Goal: Task Accomplishment & Management: Use online tool/utility

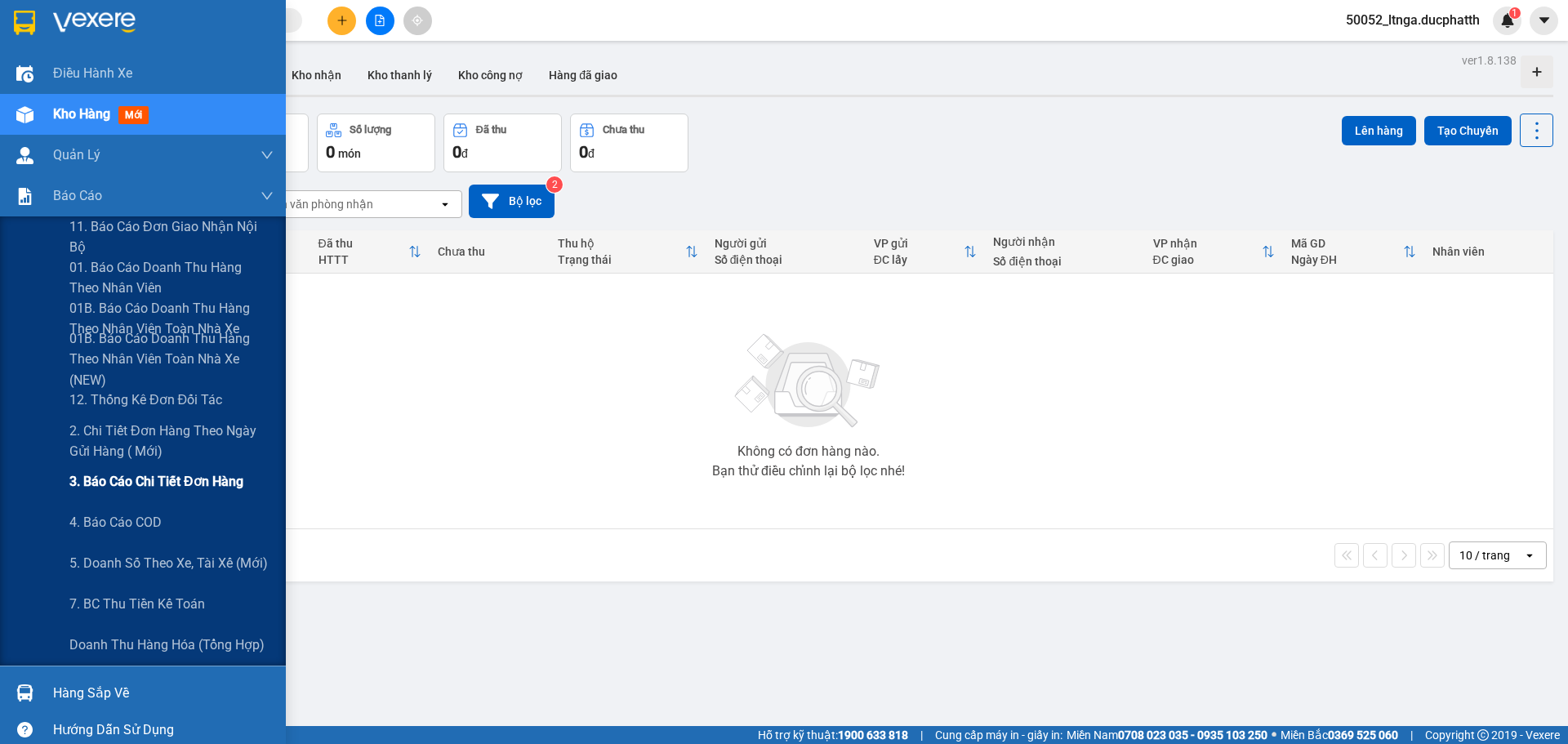
click at [163, 486] on span "3. Báo cáo chi tiết đơn hàng" at bounding box center [157, 481] width 174 height 20
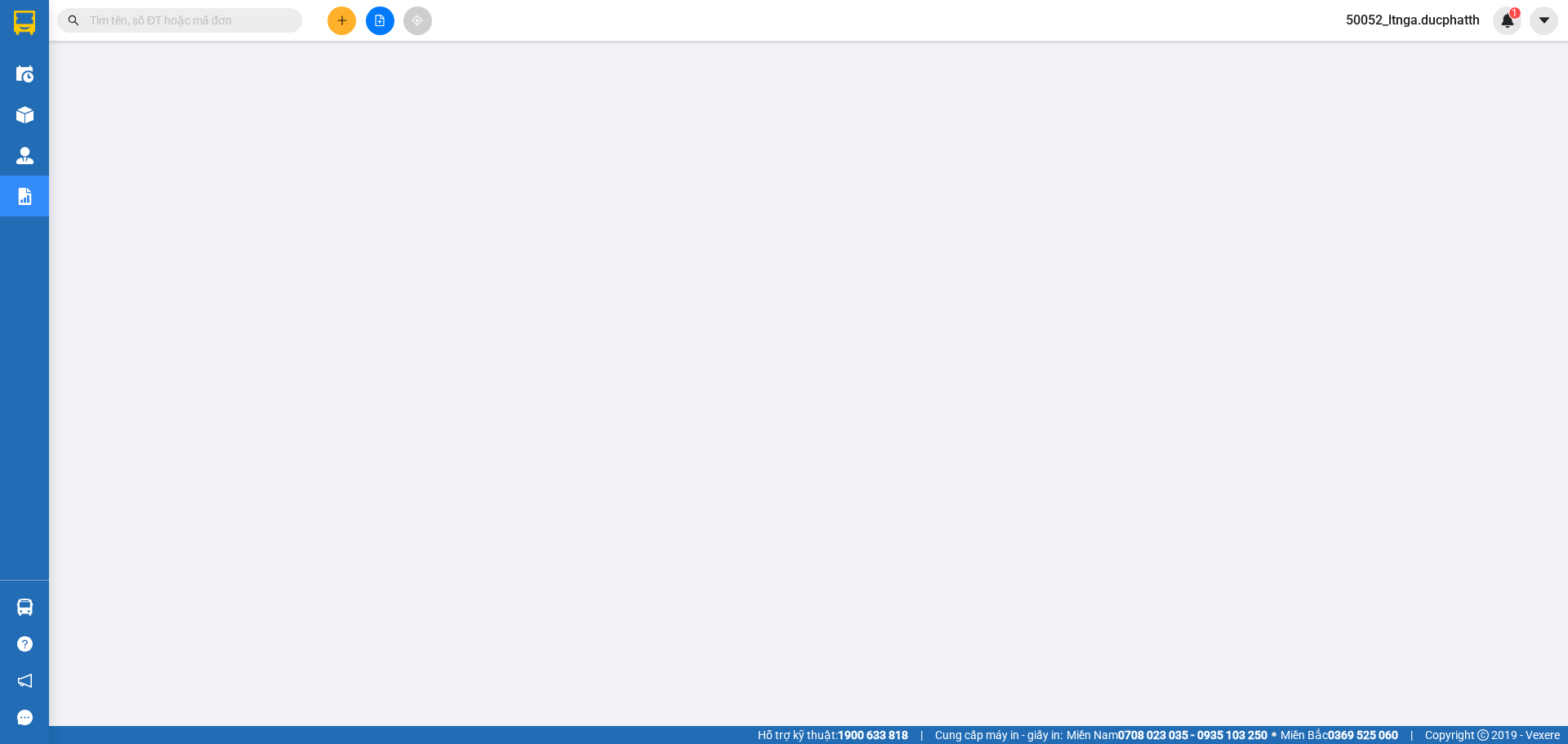
click at [257, 26] on input "text" at bounding box center [186, 20] width 193 height 18
paste input "NN1208250123"
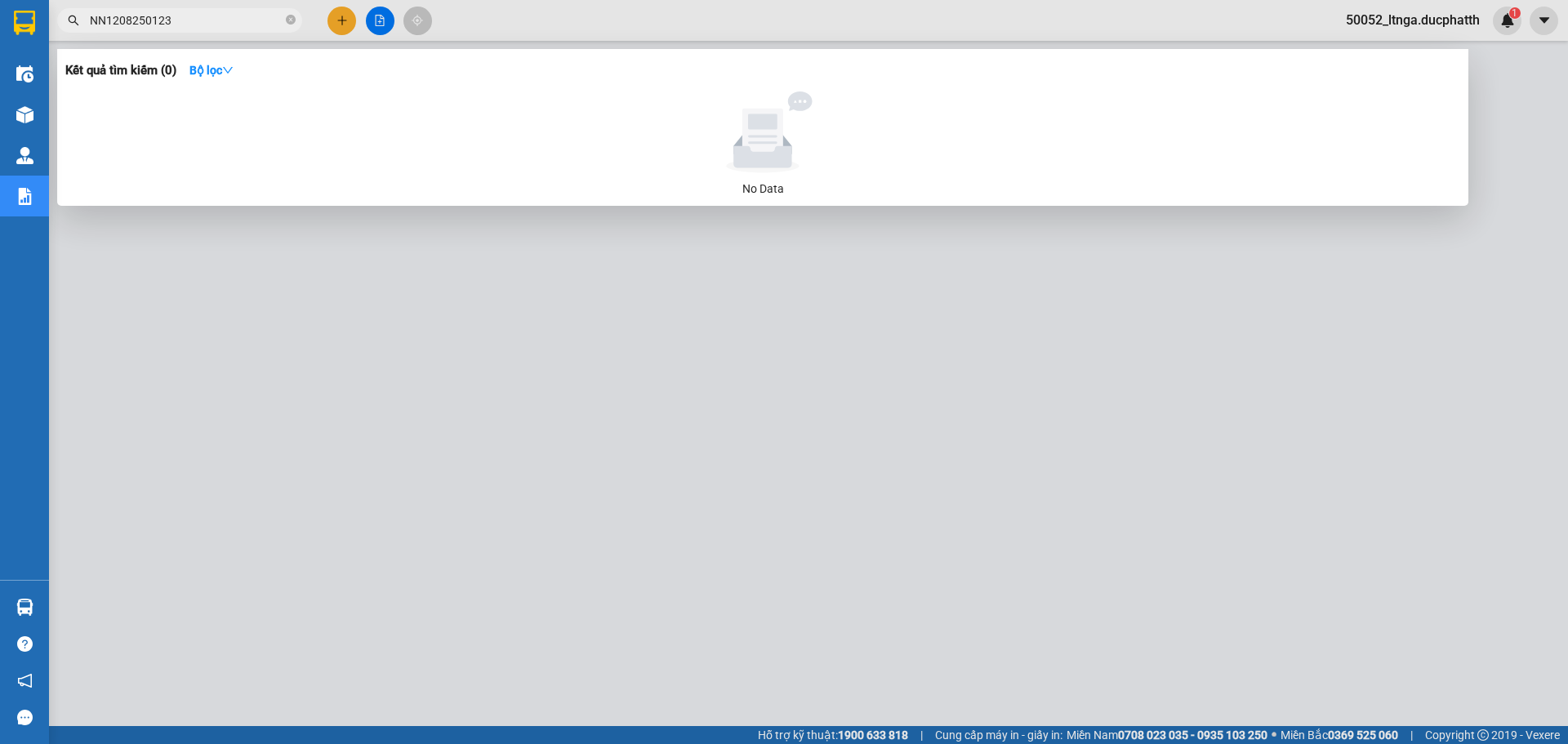
type input "NN1208250123"
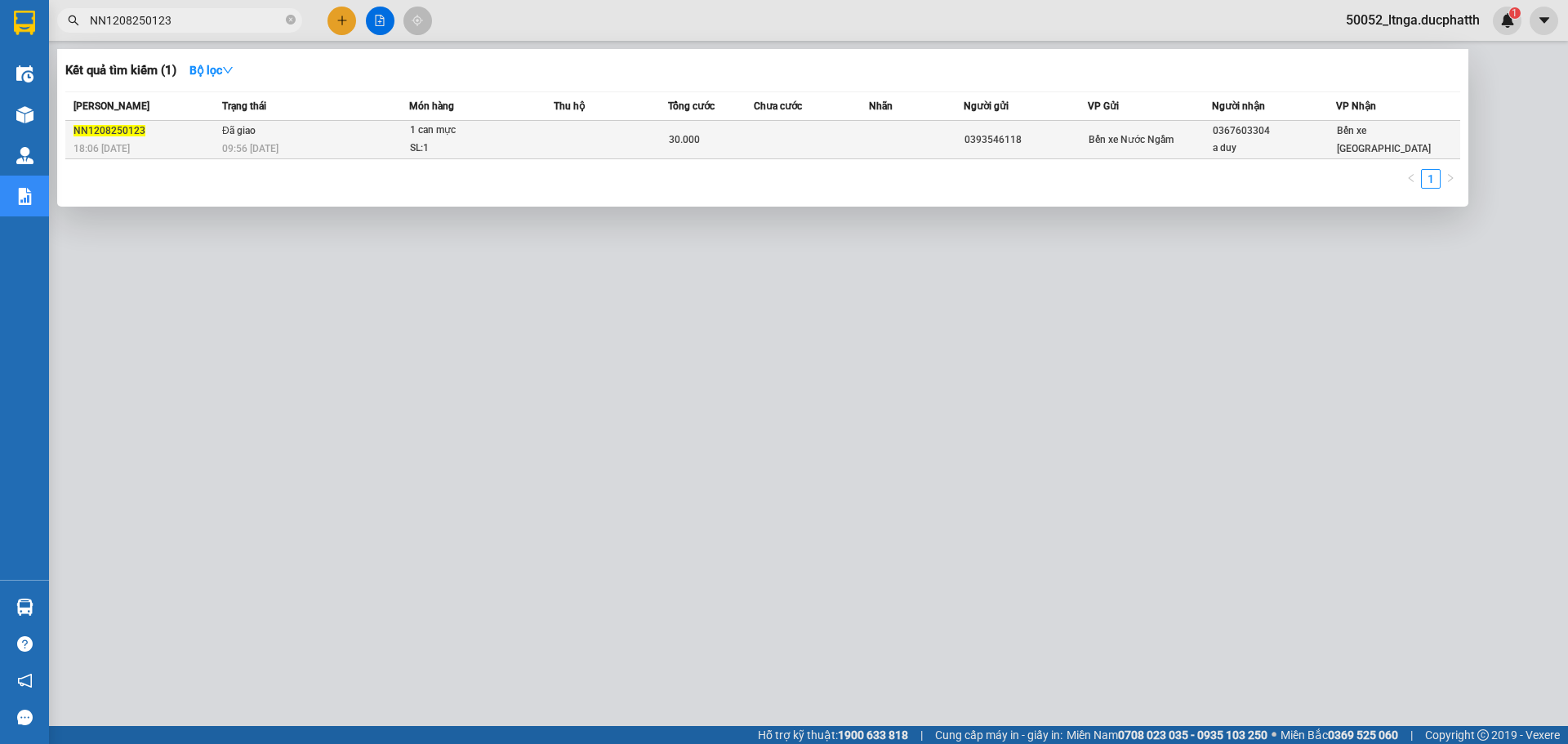
click at [747, 140] on div "30.000" at bounding box center [710, 139] width 84 height 18
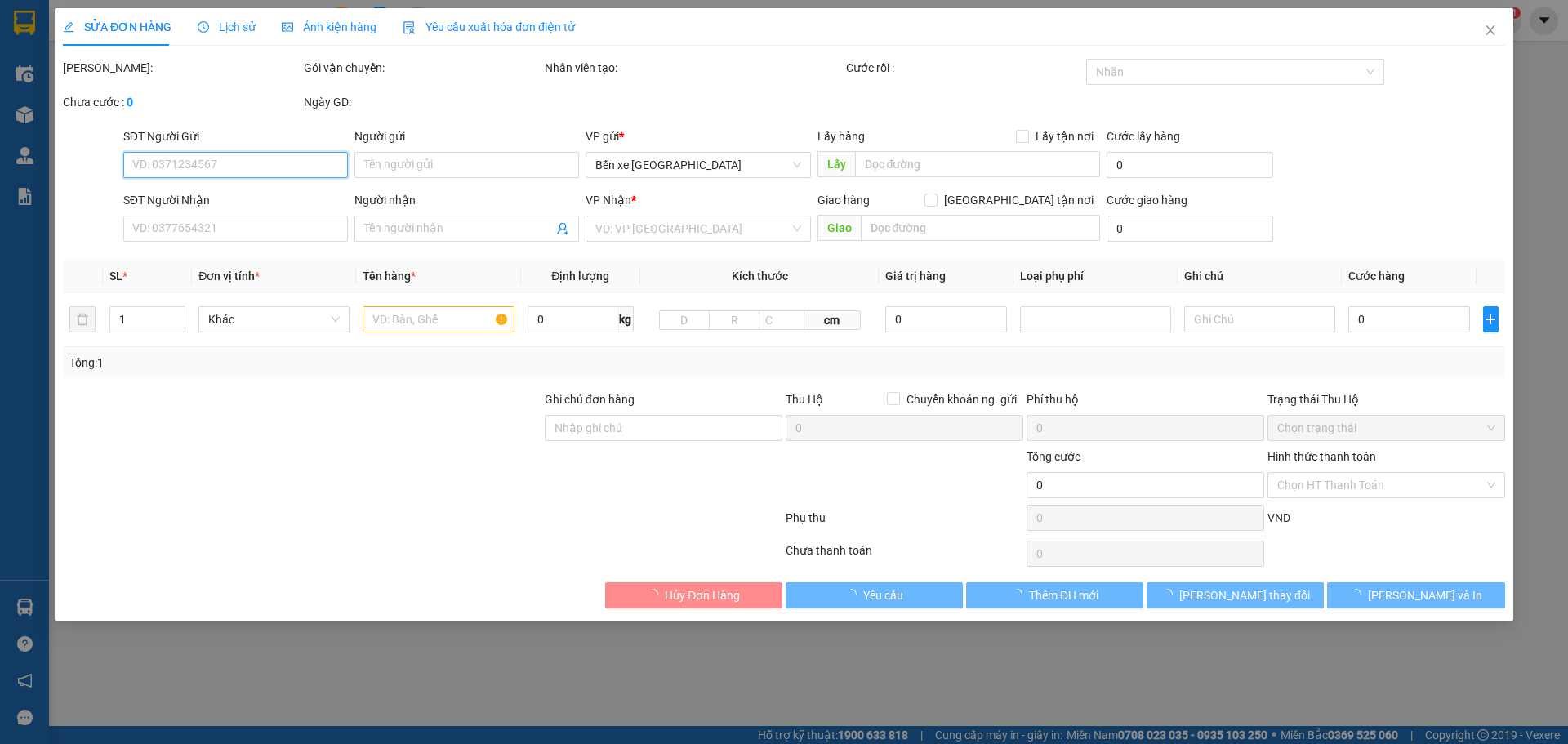
type input "0393546118"
type input "0367603304"
type input "a duy"
type input "nntt CK 9H36 [DATE] VT CTY LE DUY NGOC"
type input "30.000"
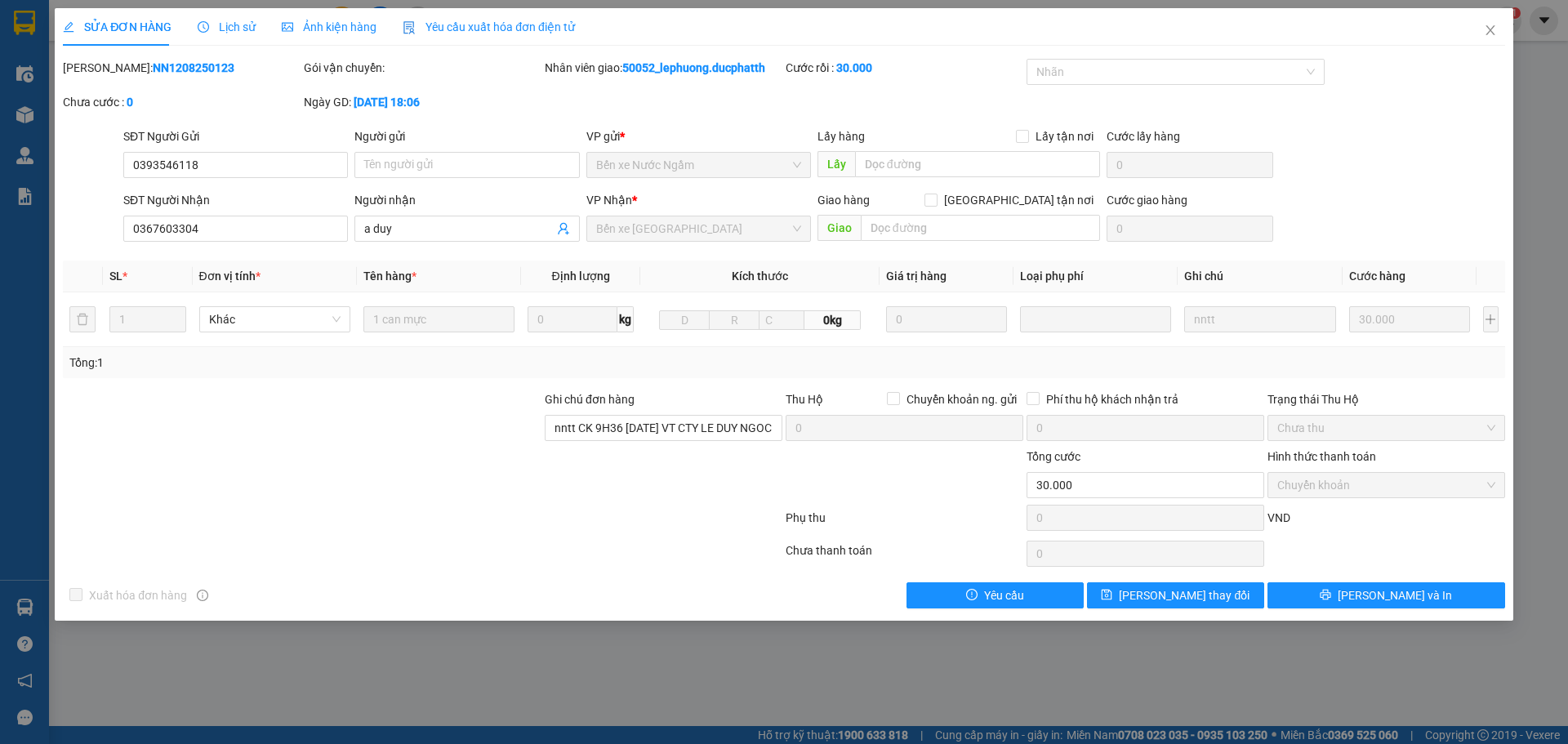
click at [231, 30] on span "Lịch sử" at bounding box center [226, 26] width 58 height 13
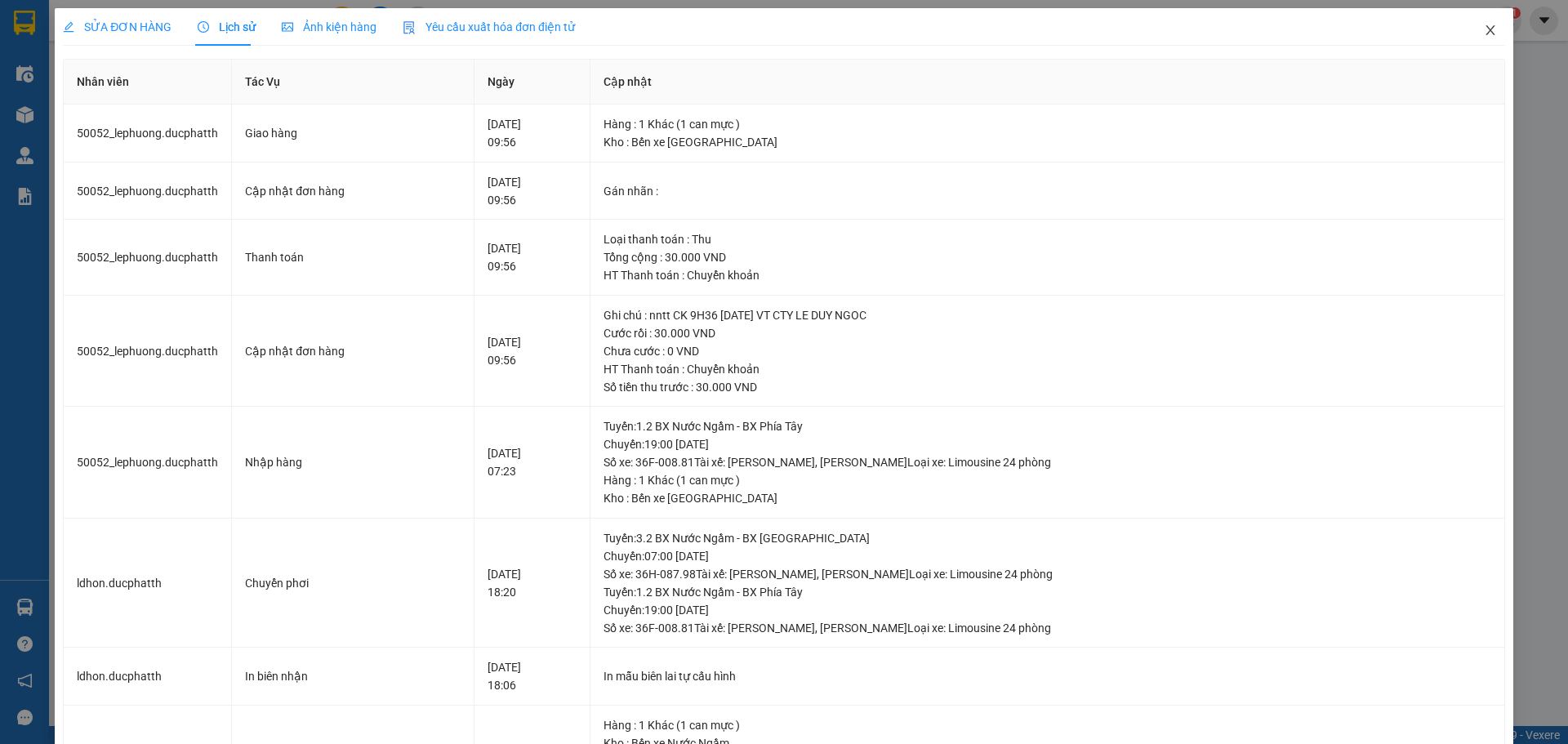
click at [1484, 31] on icon "close" at bounding box center [1490, 30] width 13 height 13
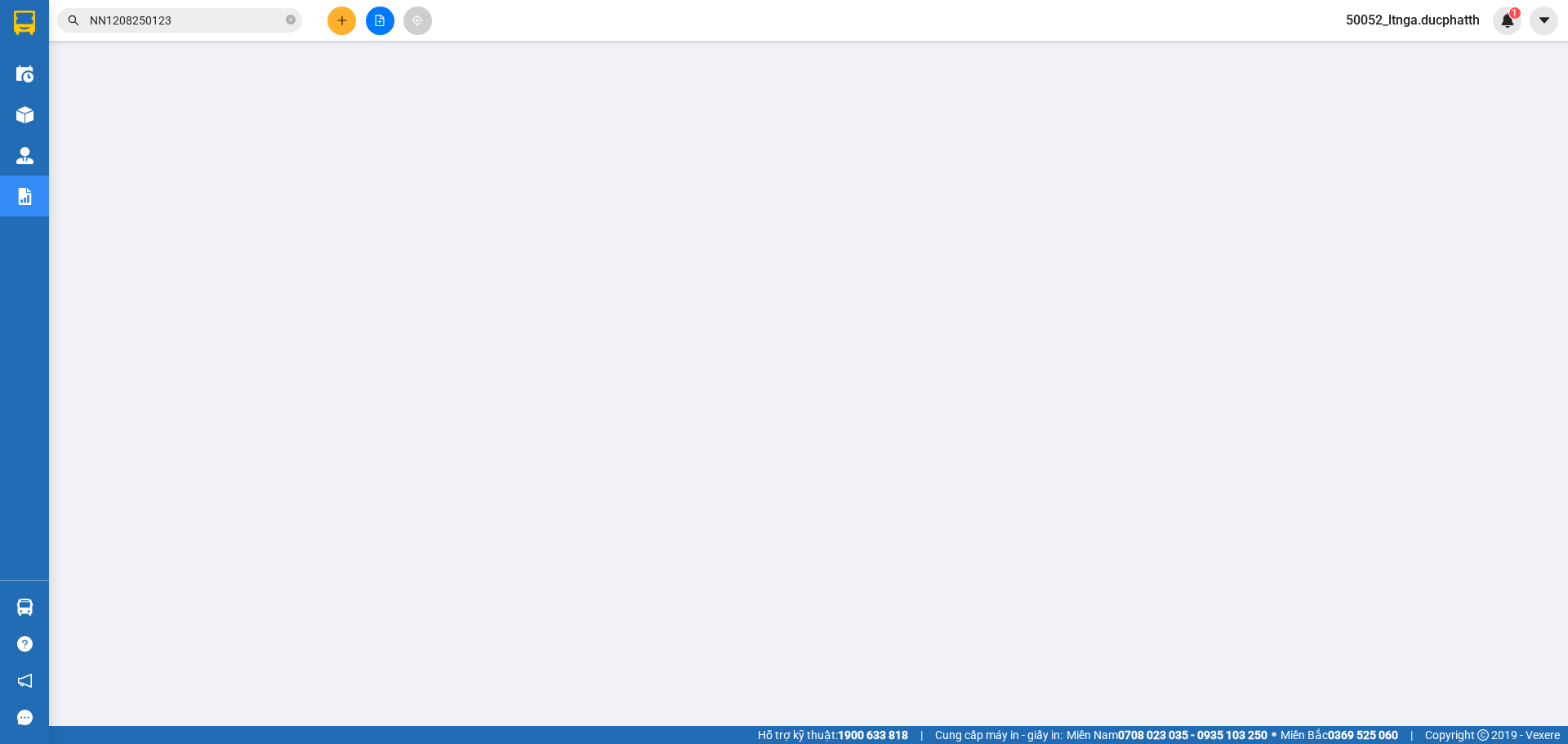
click at [235, 19] on input "NN1208250123" at bounding box center [186, 20] width 193 height 18
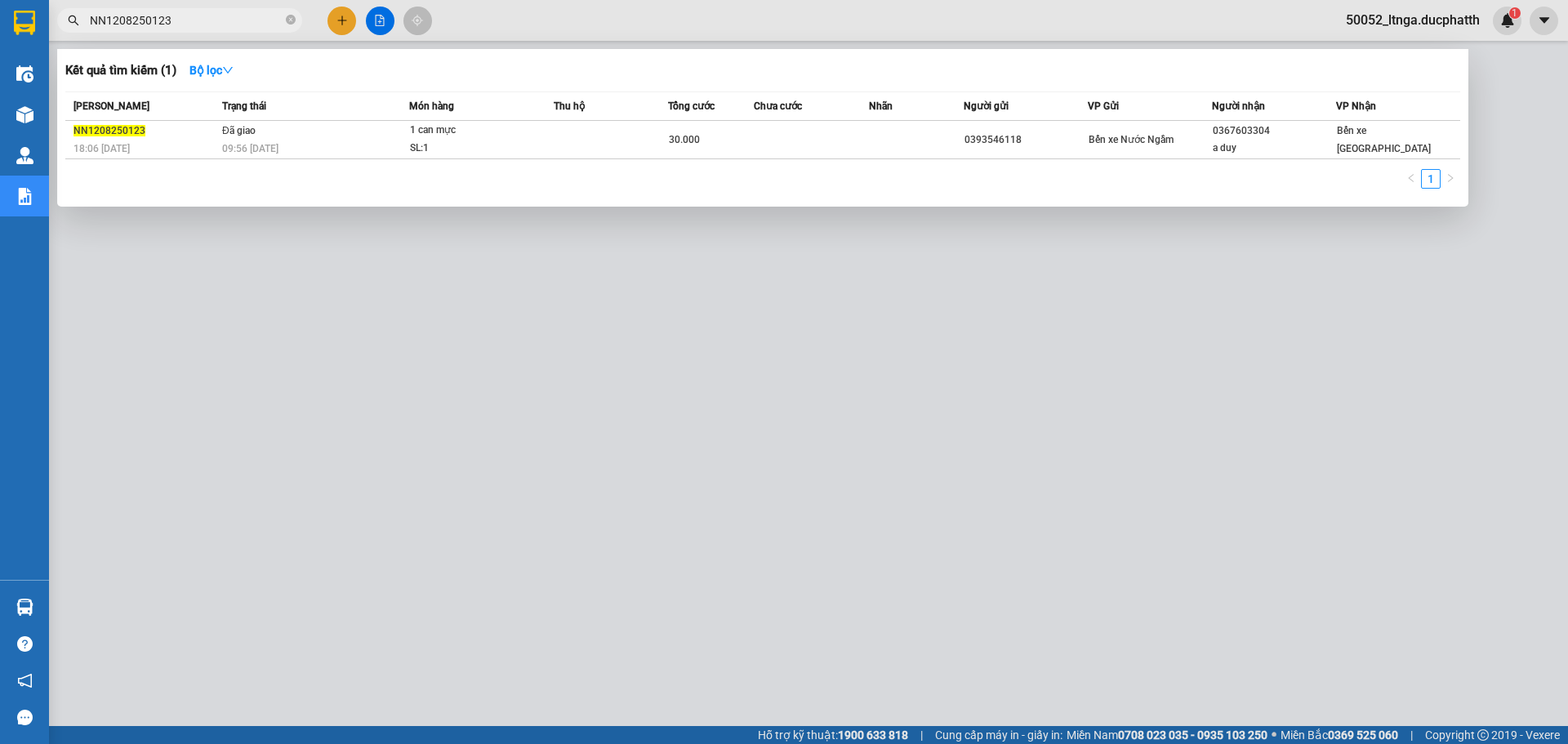
click at [235, 19] on input "NN1208250123" at bounding box center [186, 20] width 193 height 18
paste input "308250168"
type input "NN1308250168"
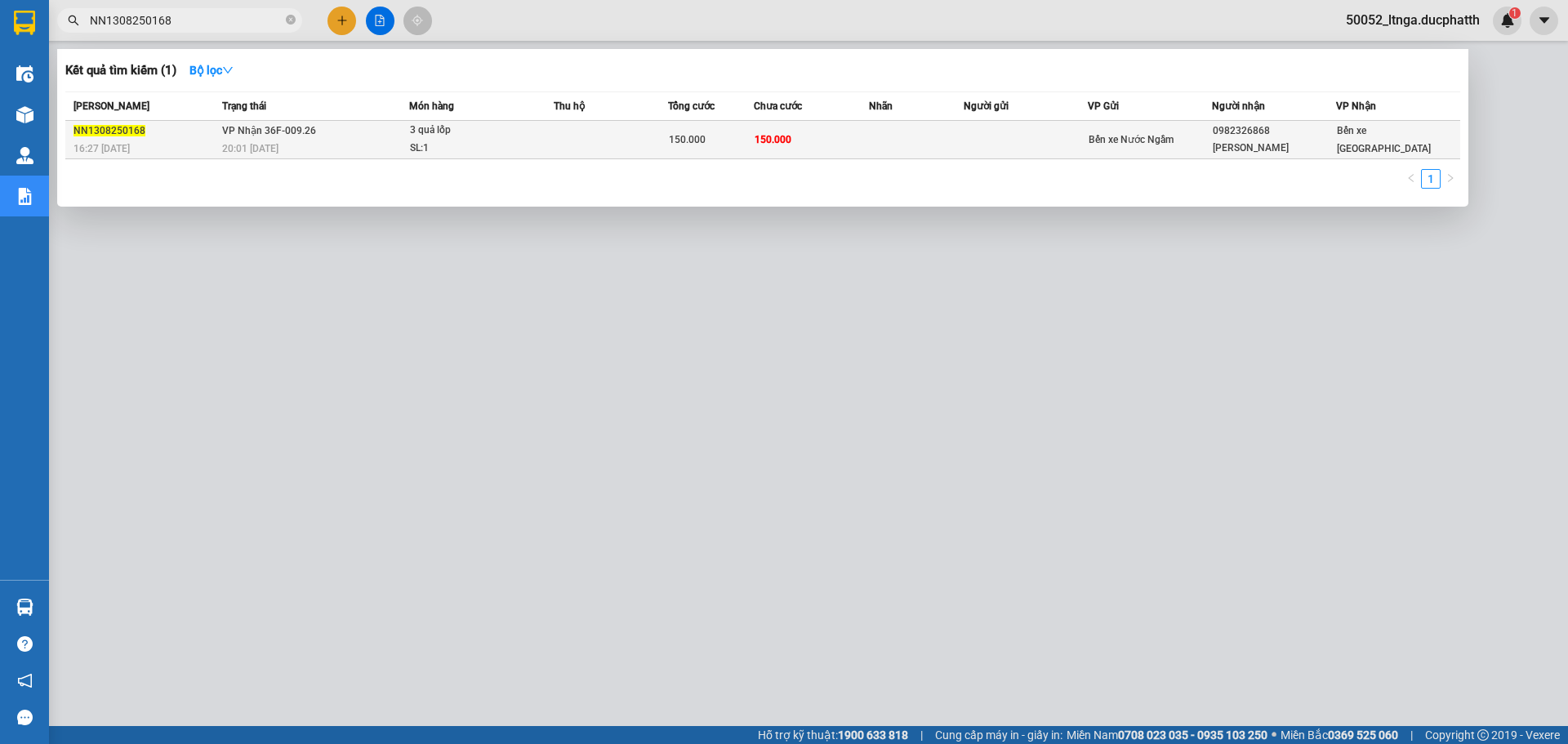
click at [720, 157] on td "150.000" at bounding box center [710, 139] width 86 height 38
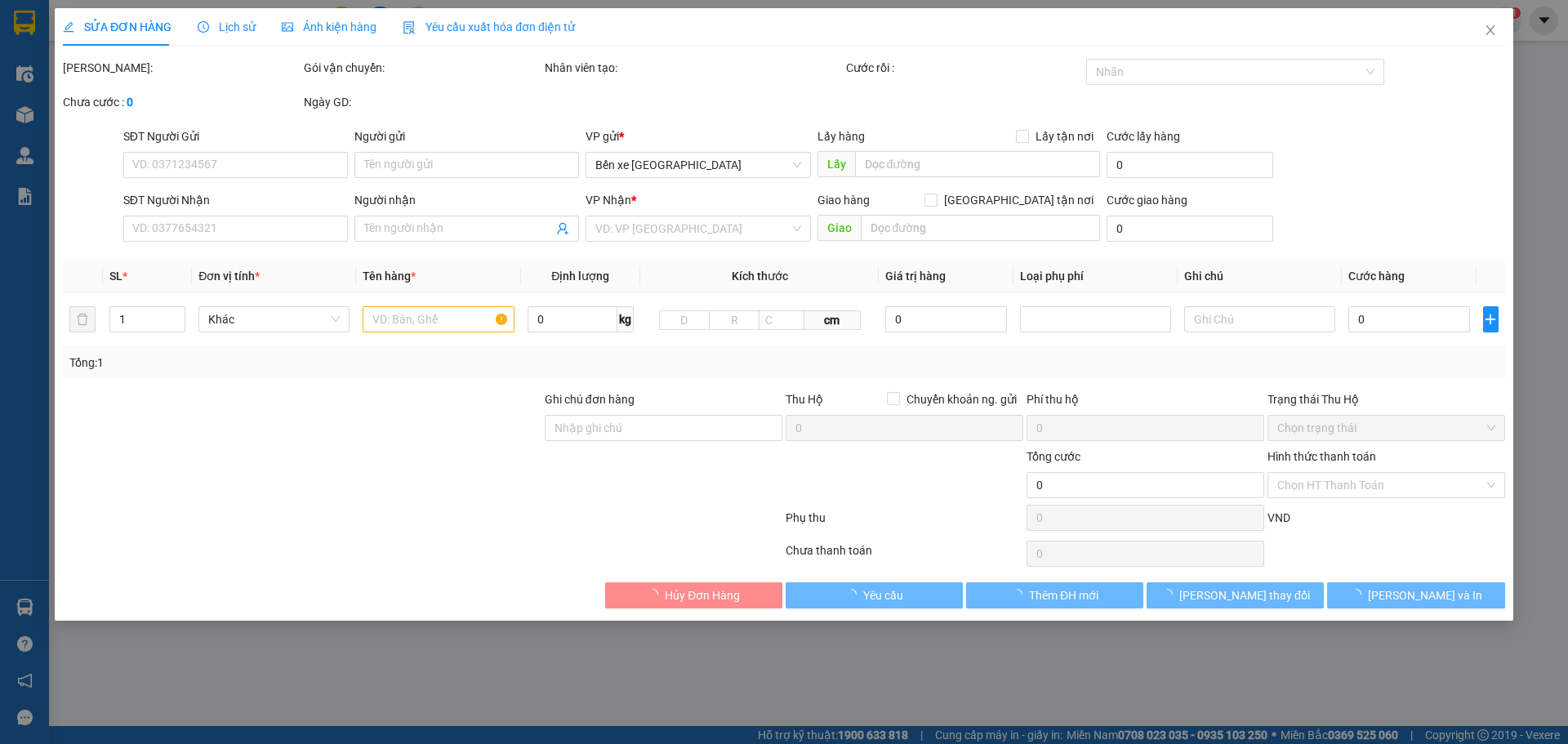
type input "0982326868"
type input "[PERSON_NAME]"
type input "nntt"
type input "150.000"
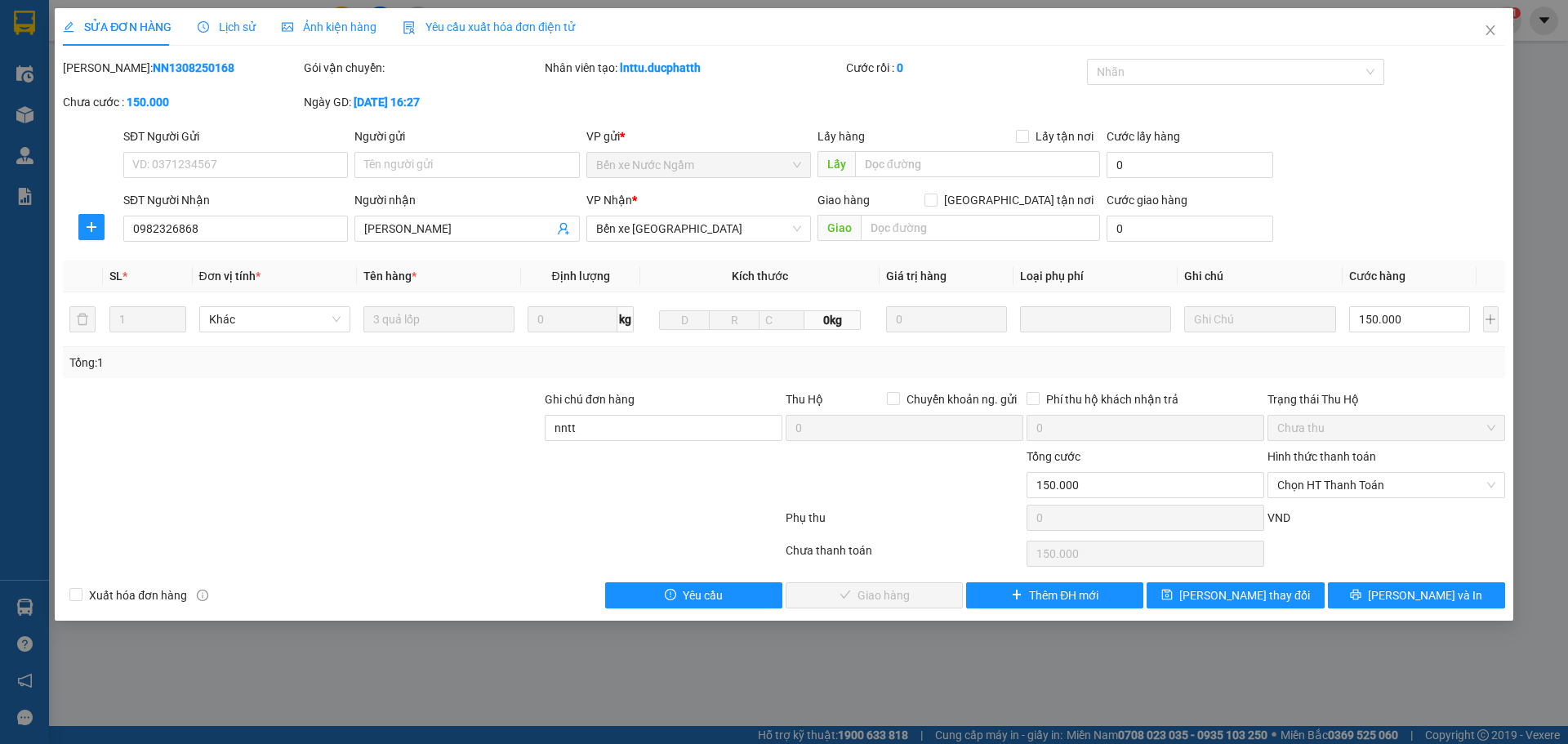
click at [231, 28] on span "Lịch sử" at bounding box center [226, 26] width 58 height 13
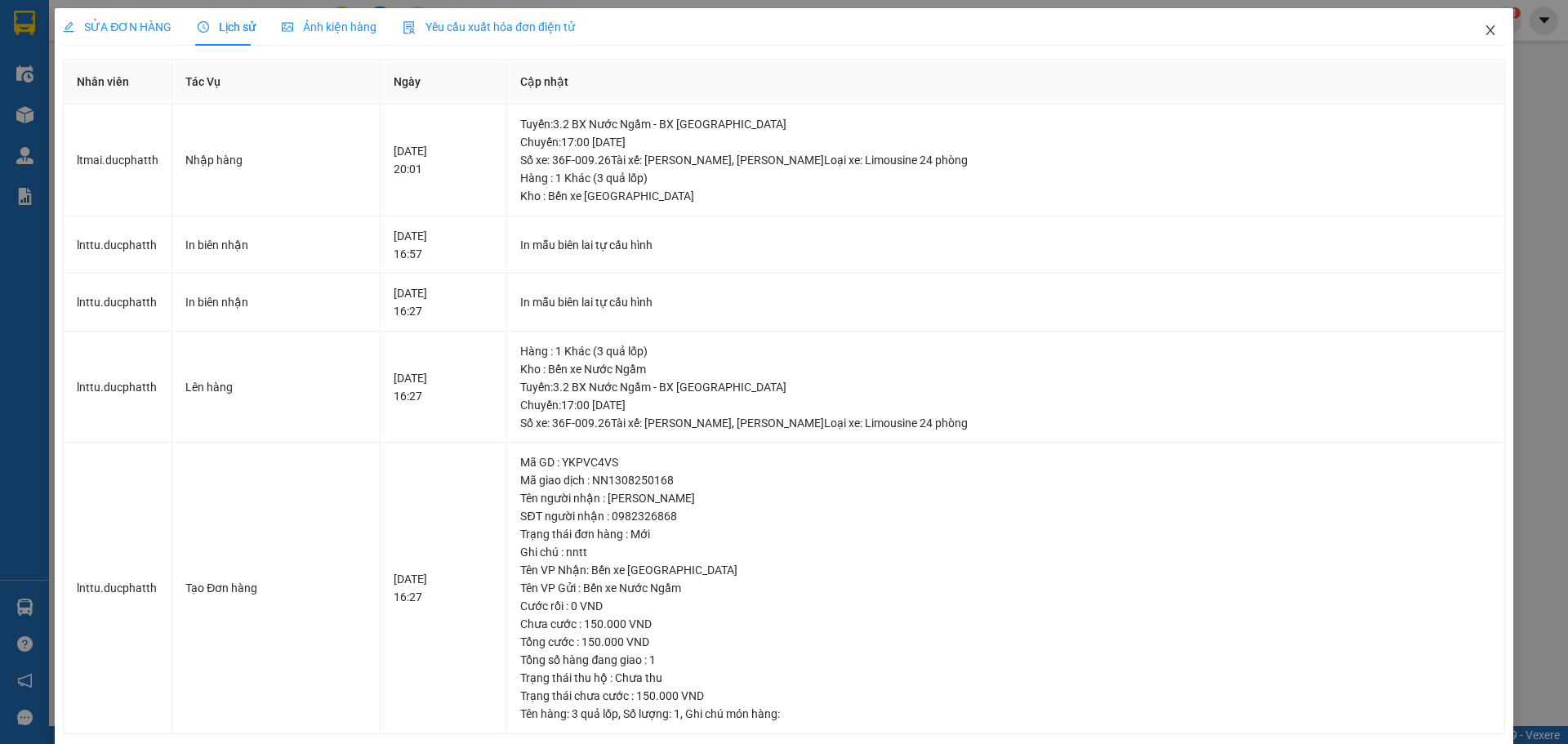
click at [1484, 28] on icon "close" at bounding box center [1490, 30] width 13 height 13
